Goal: Communication & Community: Answer question/provide support

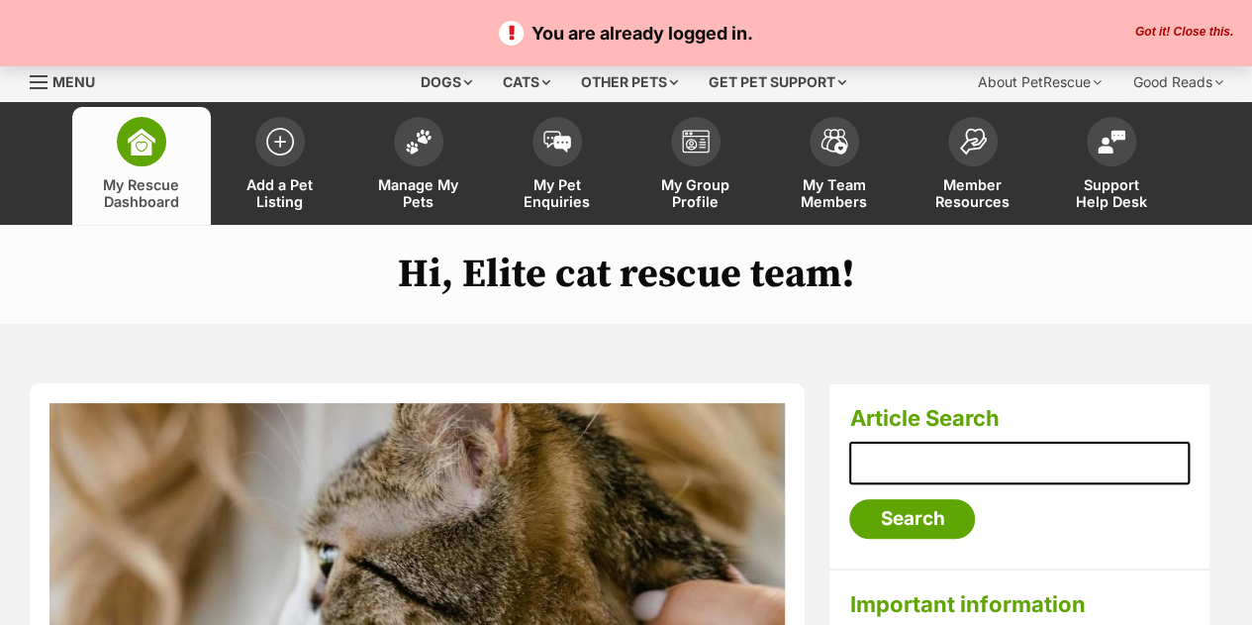
click at [1212, 29] on button "Got it! Close this." at bounding box center [1184, 33] width 110 height 16
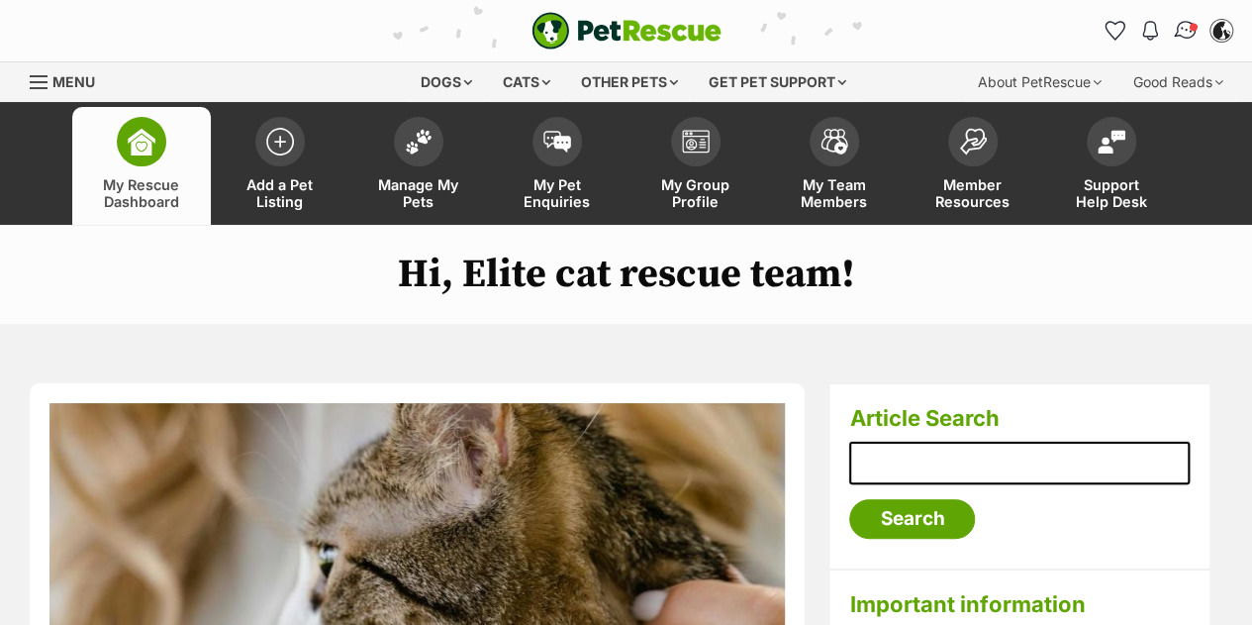
click at [1178, 38] on img "Conversations" at bounding box center [1186, 31] width 27 height 26
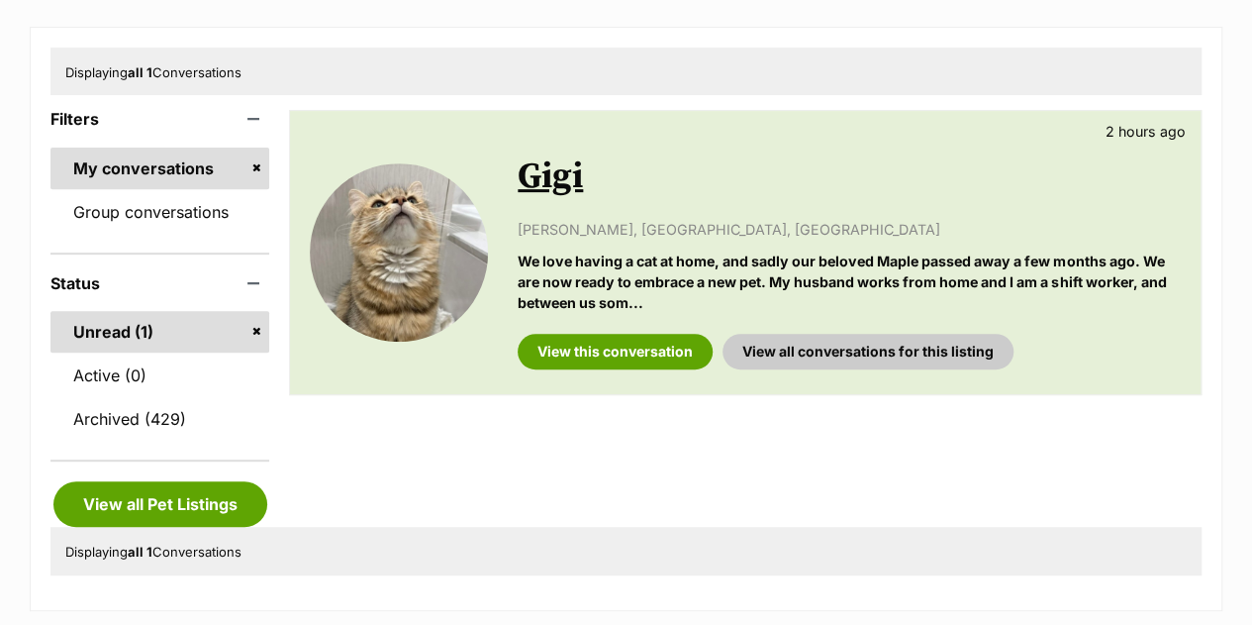
scroll to position [312, 0]
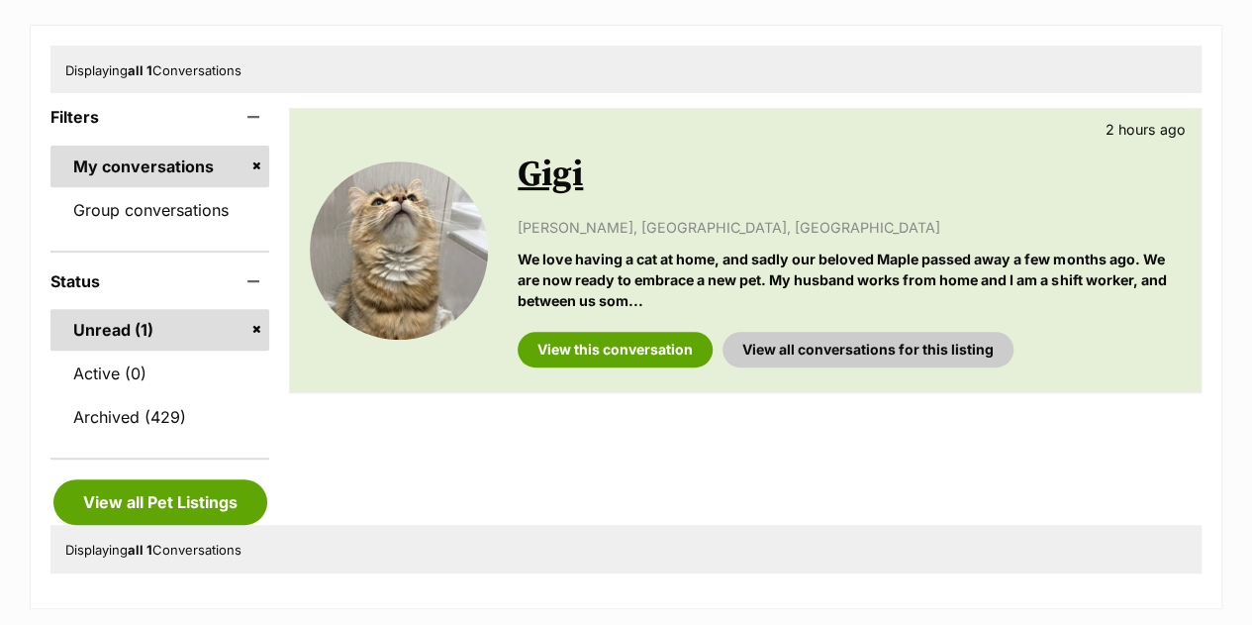
click at [565, 183] on link "Gigi" at bounding box center [550, 174] width 65 height 45
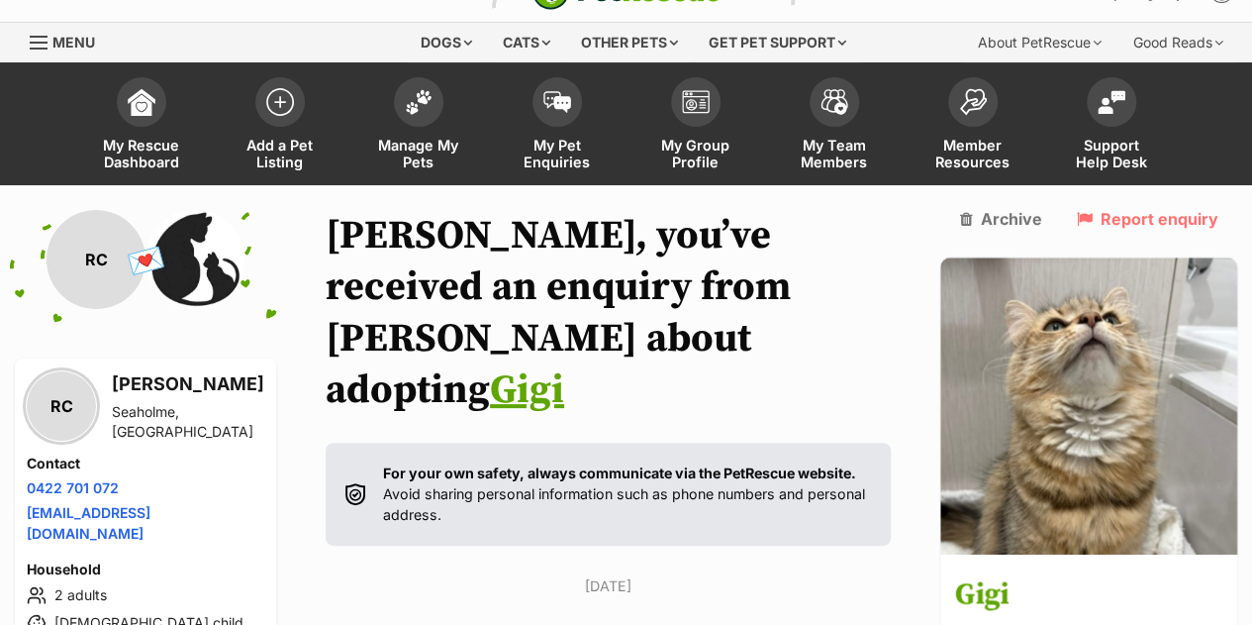
scroll to position [33, 0]
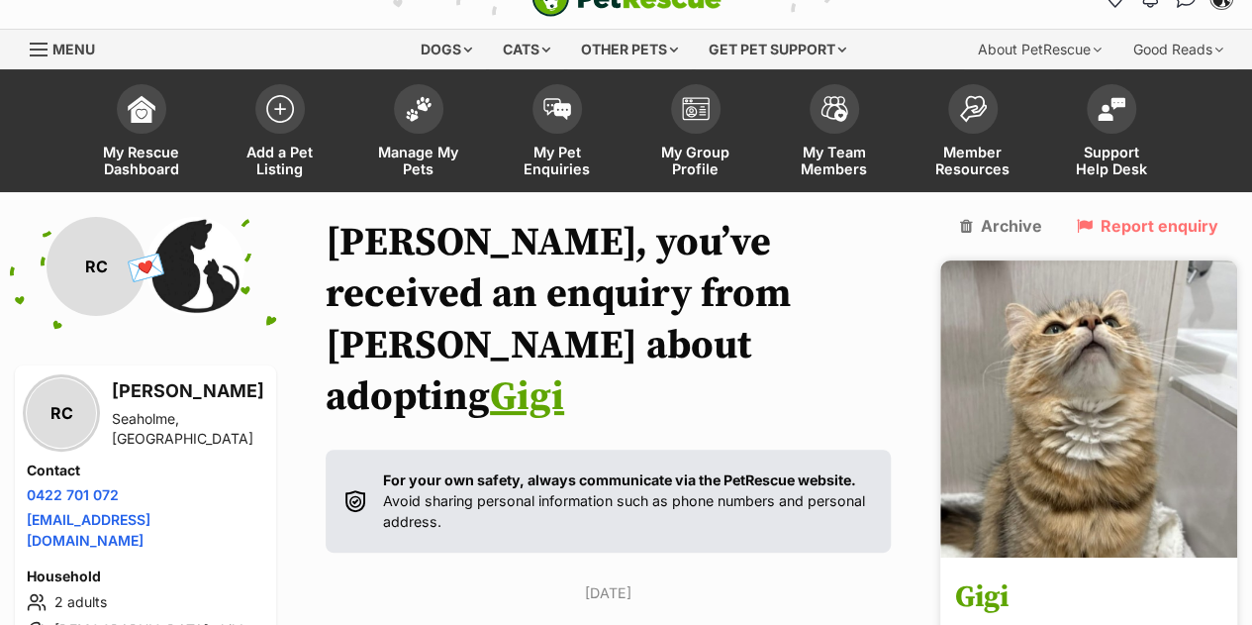
click at [1117, 452] on img at bounding box center [1088, 408] width 297 height 297
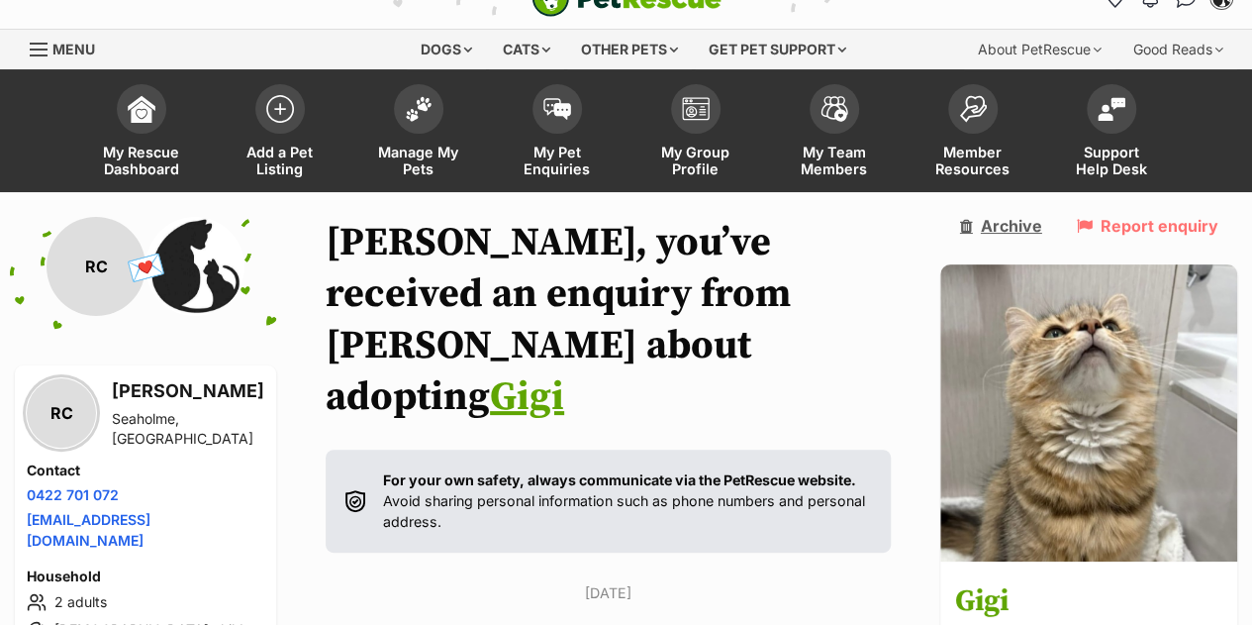
click at [1014, 228] on link "Archive" at bounding box center [1001, 226] width 82 height 18
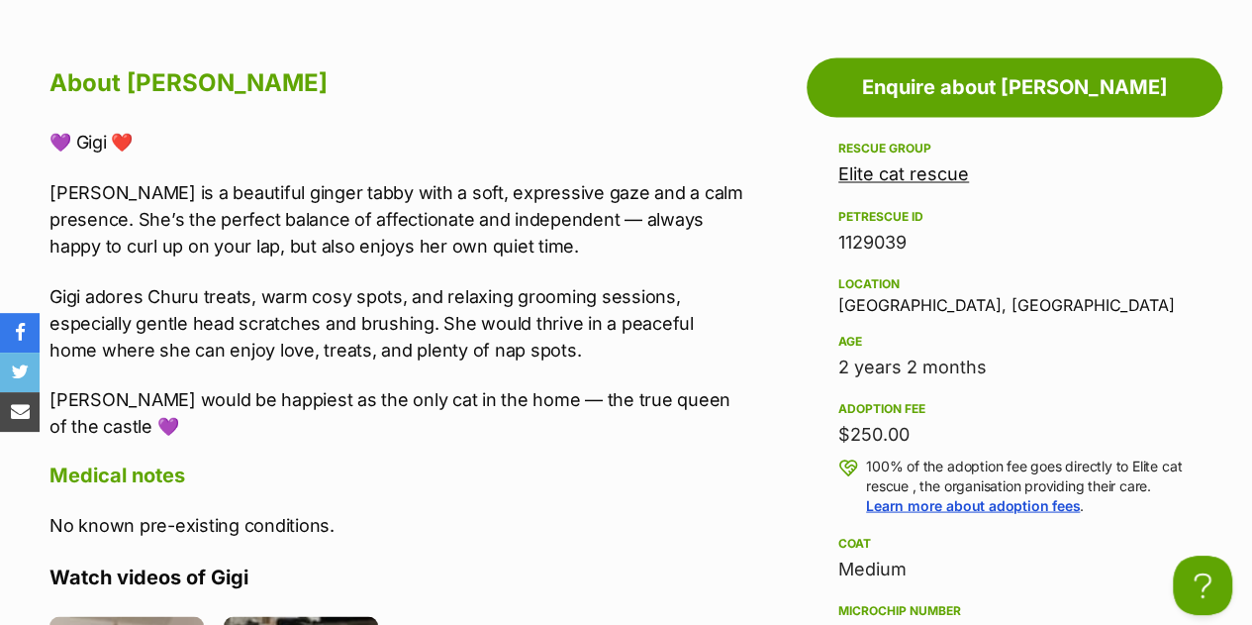
scroll to position [1685, 0]
